Goal: Find specific page/section: Find specific page/section

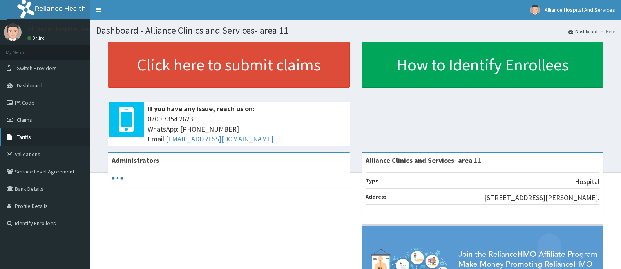
click at [20, 129] on link "Tariffs" at bounding box center [45, 137] width 90 height 17
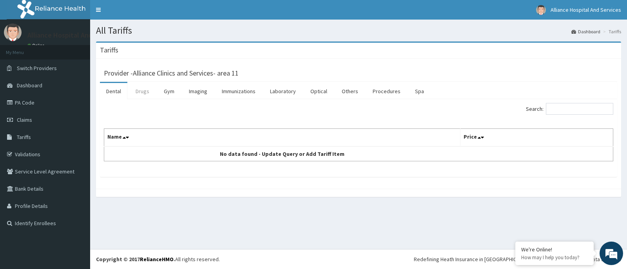
click at [139, 88] on link "Drugs" at bounding box center [142, 91] width 26 height 16
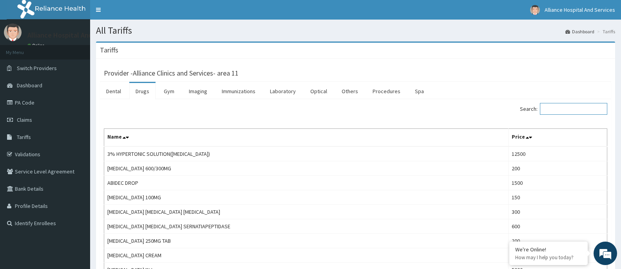
drag, startPoint x: 552, startPoint y: 107, endPoint x: 558, endPoint y: 109, distance: 6.6
click at [557, 109] on input "Search:" at bounding box center [573, 109] width 67 height 12
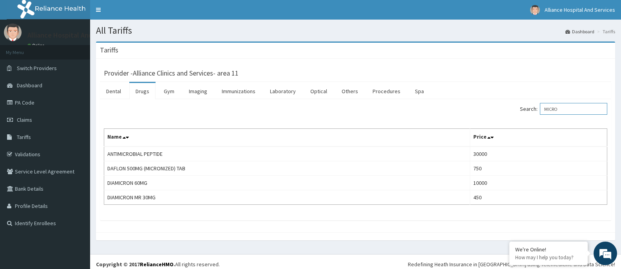
type input "MICRO"
